Goal: Task Accomplishment & Management: Manage account settings

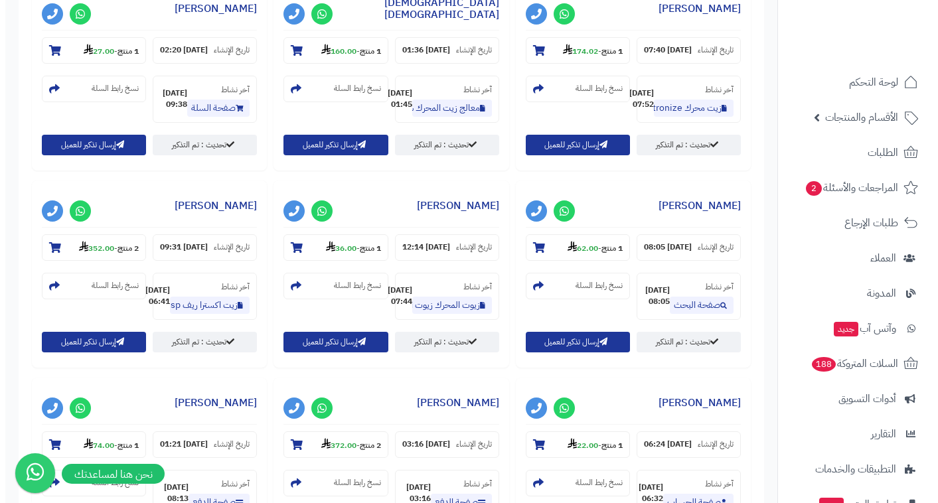
scroll to position [394, 0]
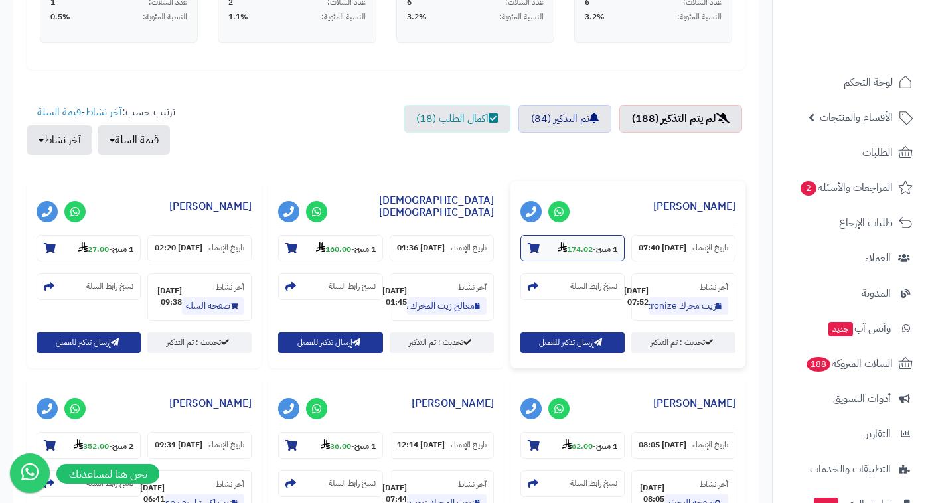
click at [564, 248] on strong "174.02" at bounding box center [575, 249] width 35 height 12
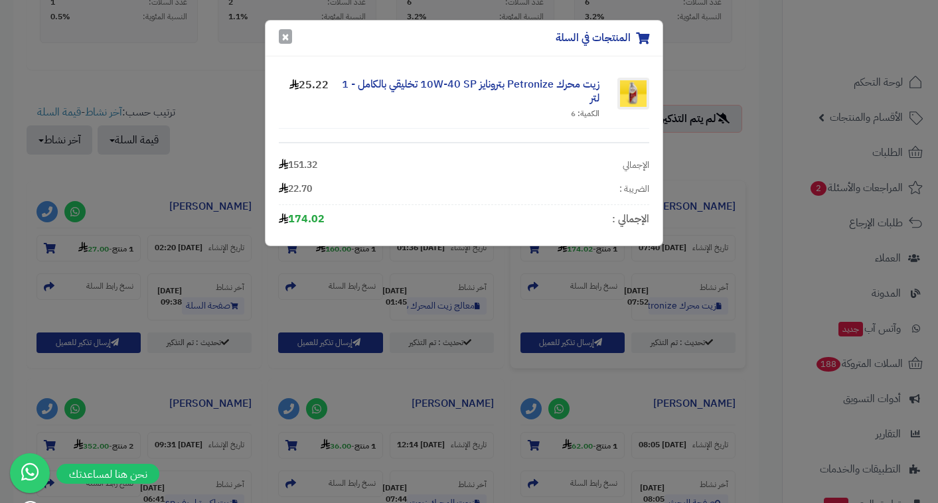
click at [286, 41] on button "×" at bounding box center [285, 36] width 13 height 15
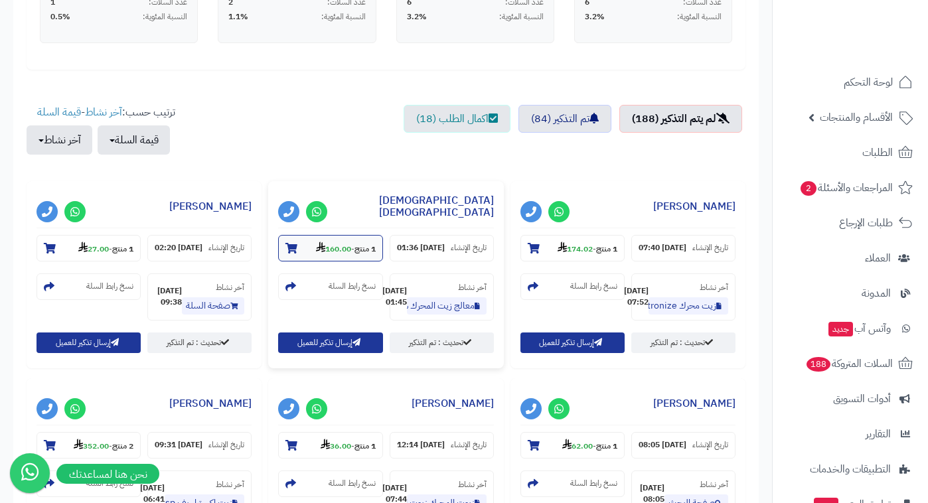
click at [320, 245] on strong "160.00" at bounding box center [333, 249] width 35 height 12
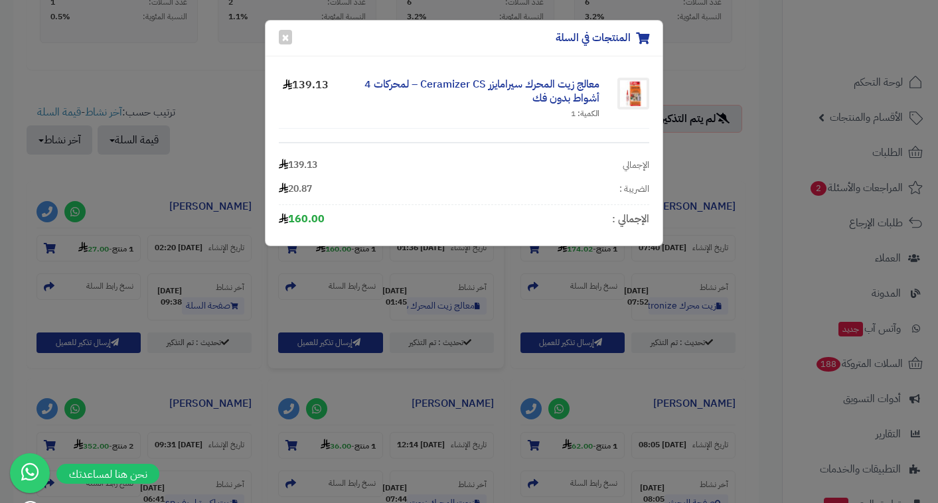
click at [292, 41] on div "المنتجات في السلة ×" at bounding box center [464, 39] width 397 height 36
click at [287, 40] on button "×" at bounding box center [285, 36] width 13 height 15
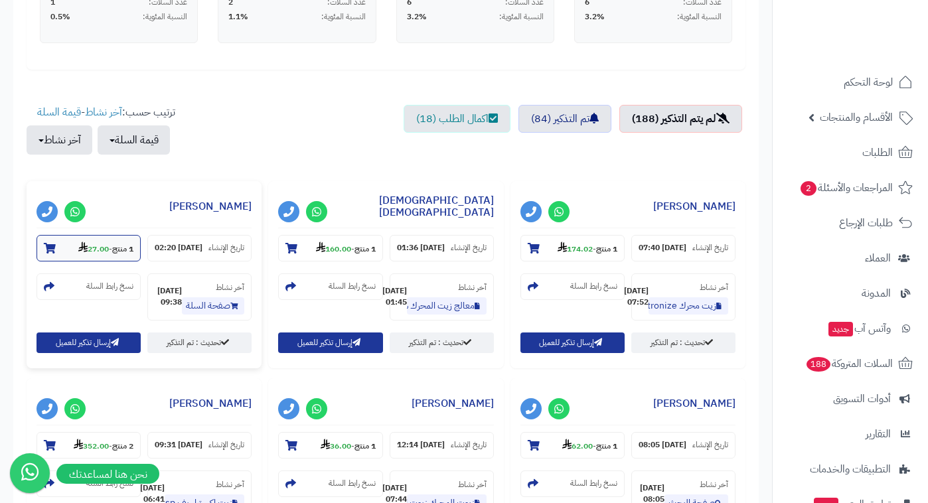
click at [122, 248] on strong "1 منتج" at bounding box center [122, 249] width 21 height 12
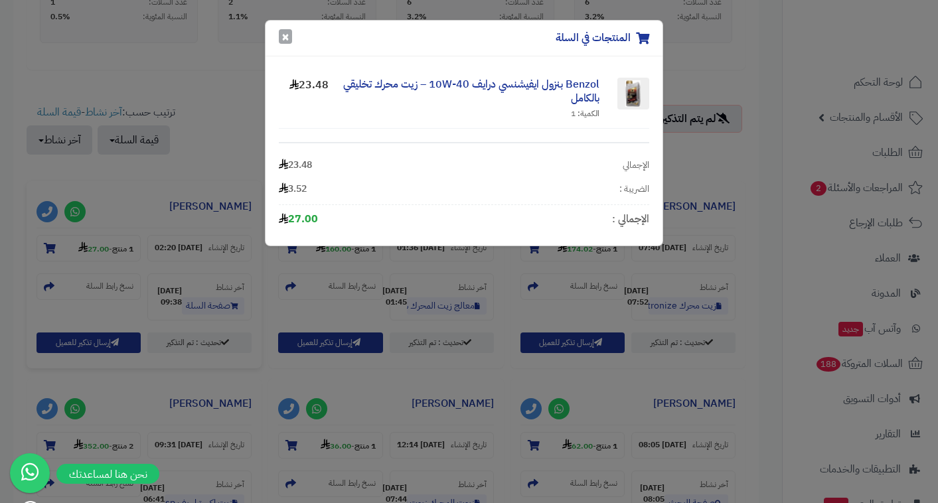
click at [287, 37] on button "×" at bounding box center [285, 36] width 13 height 15
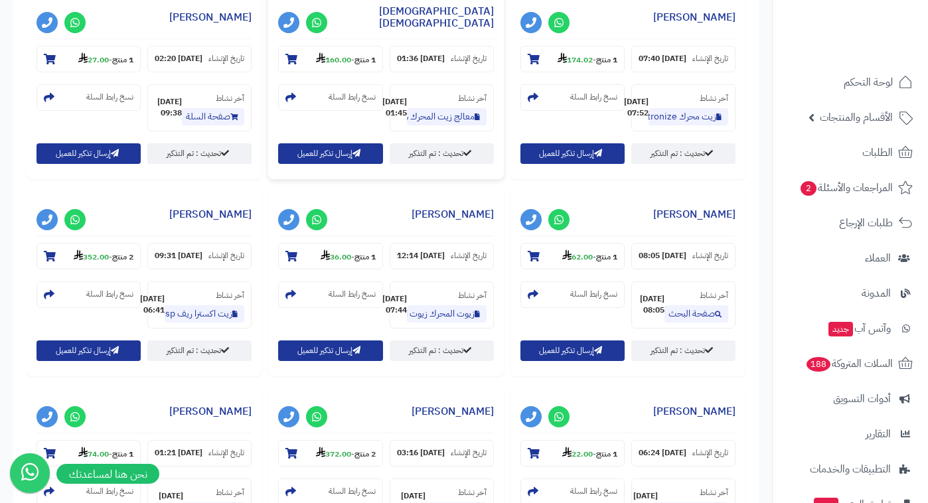
scroll to position [592, 0]
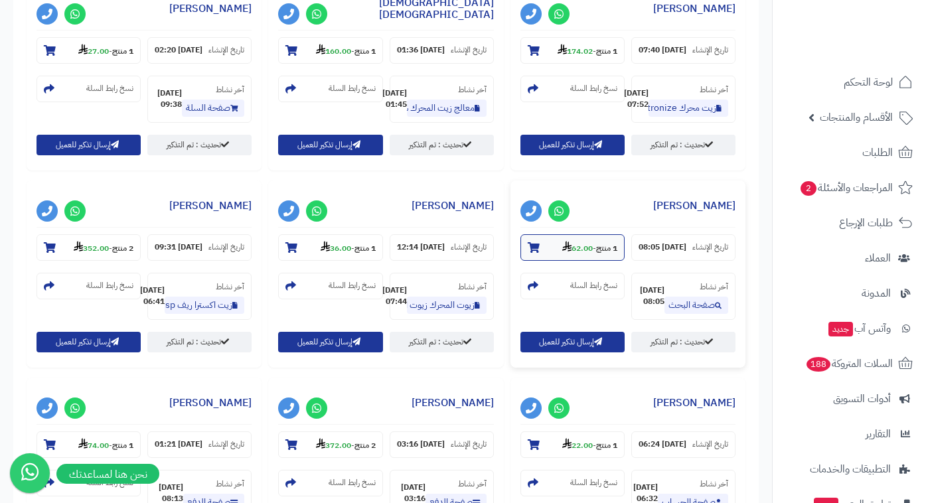
click at [562, 254] on strong "62.00" at bounding box center [577, 248] width 31 height 12
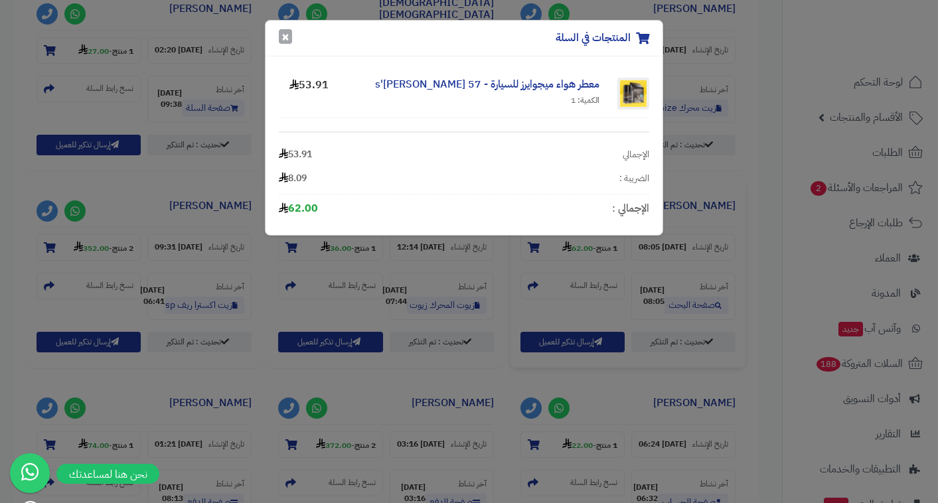
click at [286, 38] on button "×" at bounding box center [285, 36] width 13 height 15
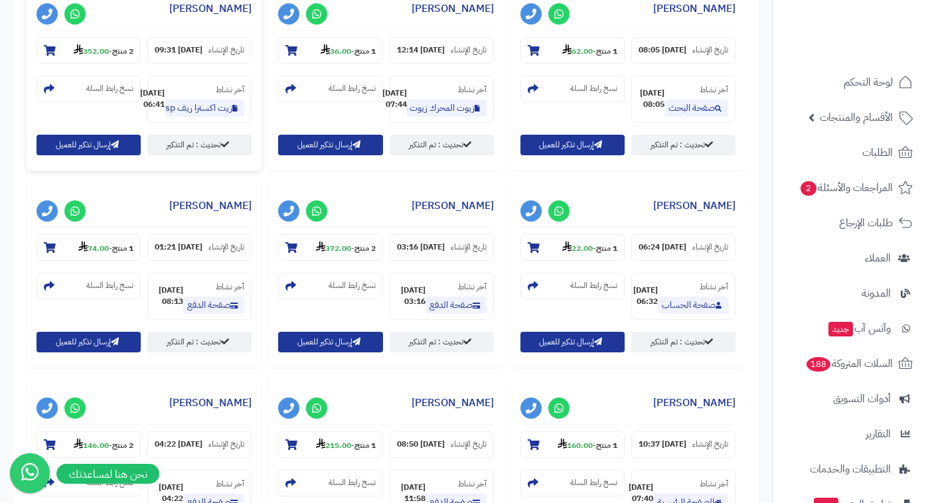
scroll to position [987, 0]
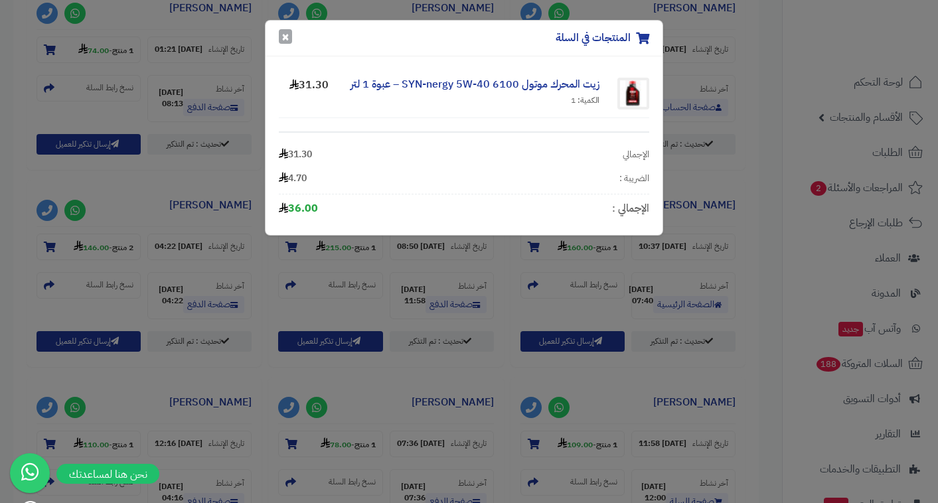
click at [280, 39] on button "×" at bounding box center [285, 36] width 13 height 15
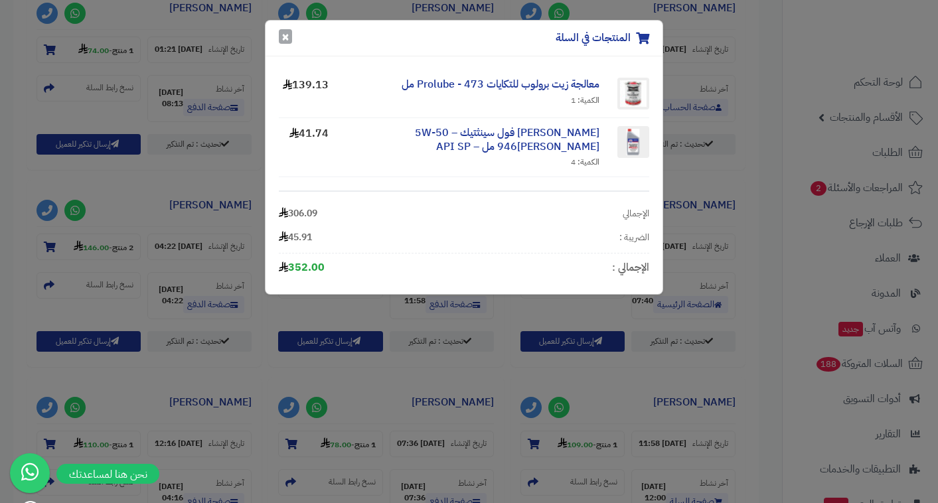
click at [284, 40] on button "×" at bounding box center [285, 36] width 13 height 15
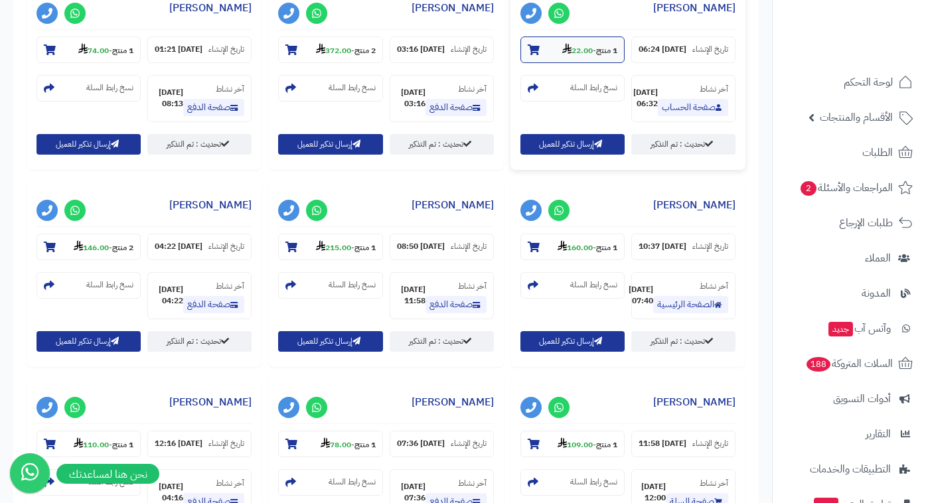
click at [596, 56] on strong "1 منتج" at bounding box center [606, 50] width 21 height 12
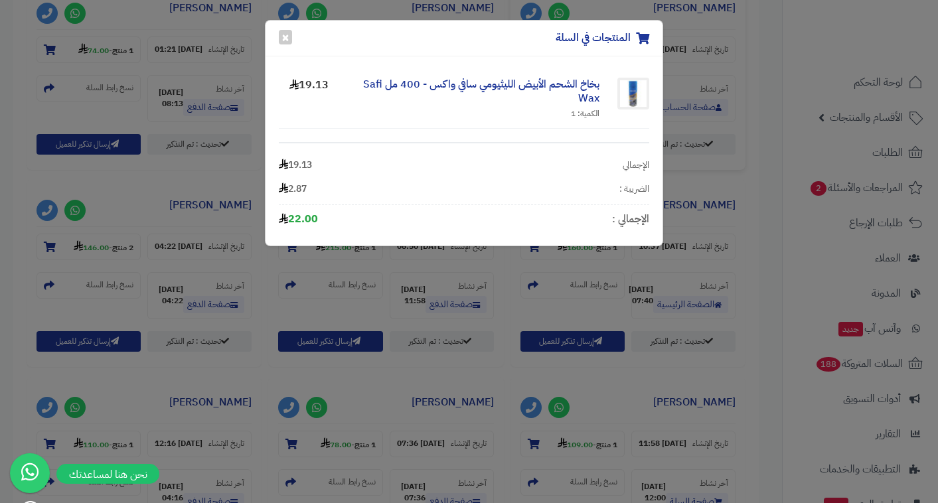
click at [293, 36] on div "المنتجات في السلة ×" at bounding box center [464, 39] width 397 height 36
click at [289, 36] on button "×" at bounding box center [285, 36] width 13 height 15
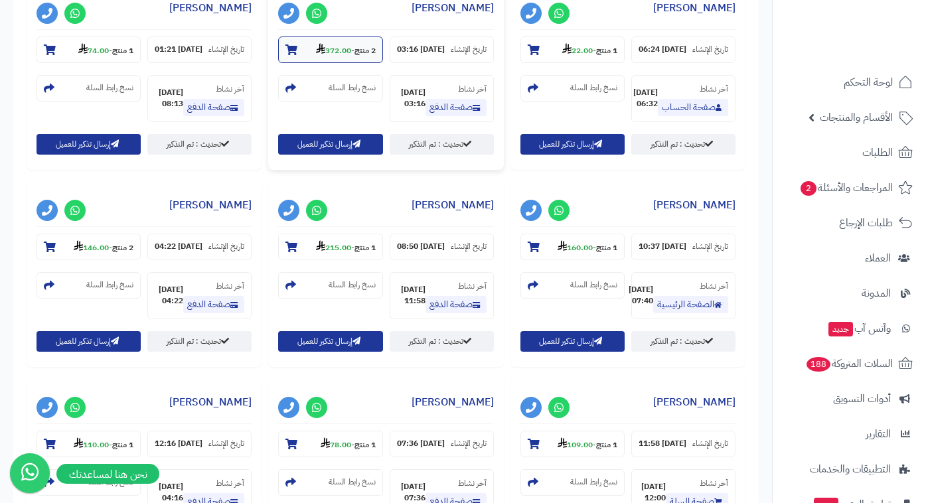
click at [382, 63] on section "2 منتج - 372.00" at bounding box center [330, 50] width 104 height 27
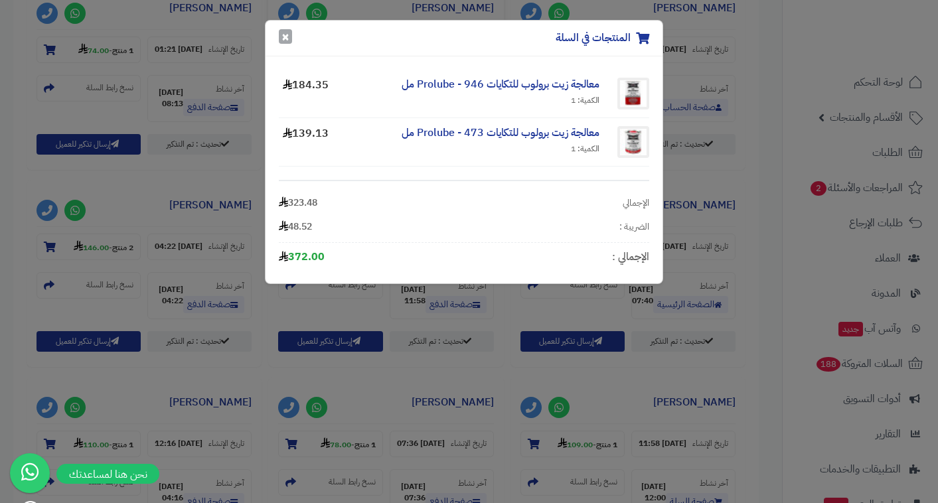
click at [288, 44] on button "×" at bounding box center [285, 36] width 13 height 15
